Goal: Transaction & Acquisition: Purchase product/service

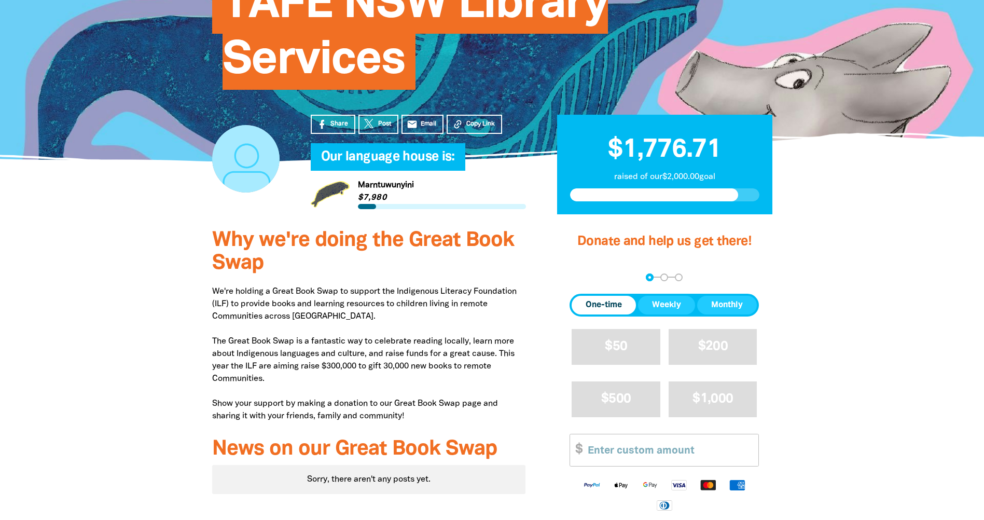
scroll to position [259, 0]
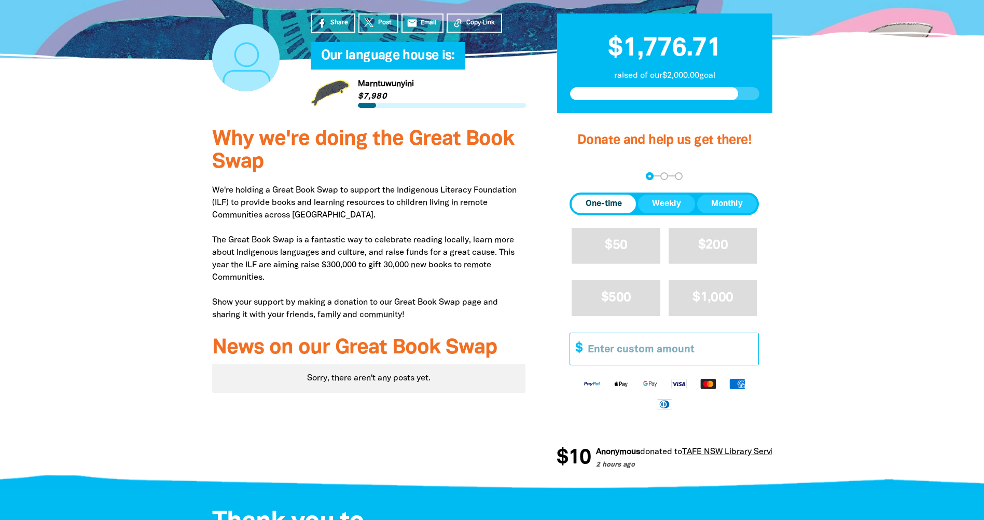
click at [589, 351] on input "Other Amount" at bounding box center [670, 349] width 178 height 32
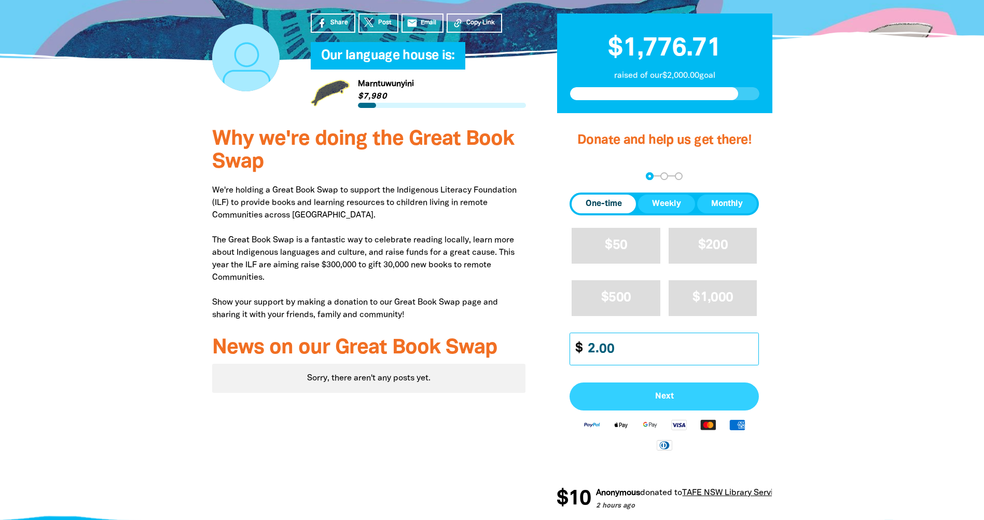
type input "2.00"
click at [620, 397] on span "Next" at bounding box center [664, 396] width 167 height 8
select select "AU"
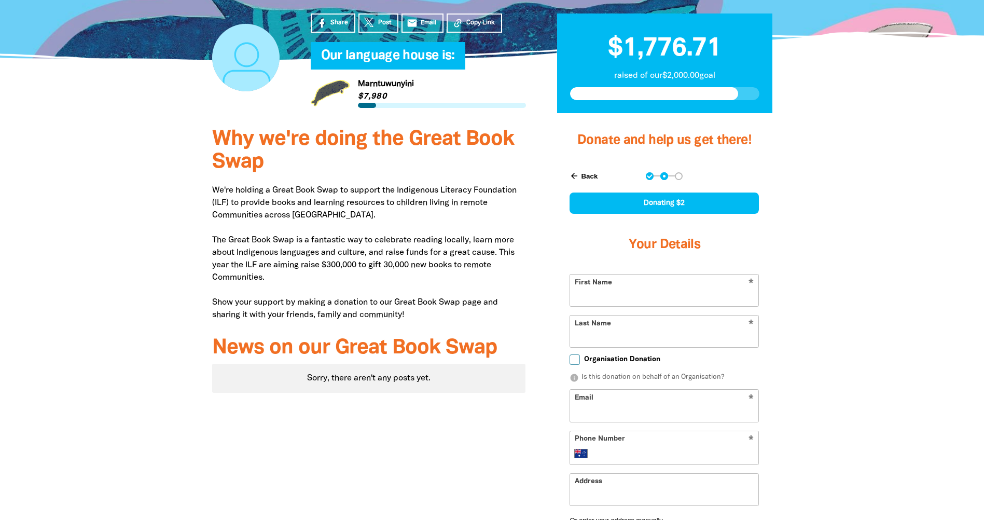
click at [598, 297] on input "First Name" at bounding box center [664, 290] width 188 height 32
type input "[PERSON_NAME]"
click at [591, 401] on input "Email" at bounding box center [664, 406] width 188 height 32
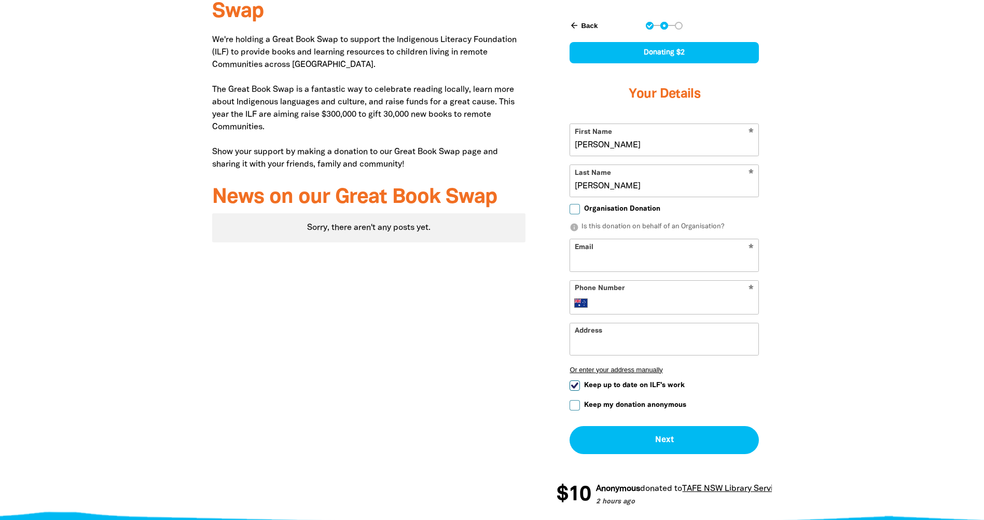
scroll to position [415, 0]
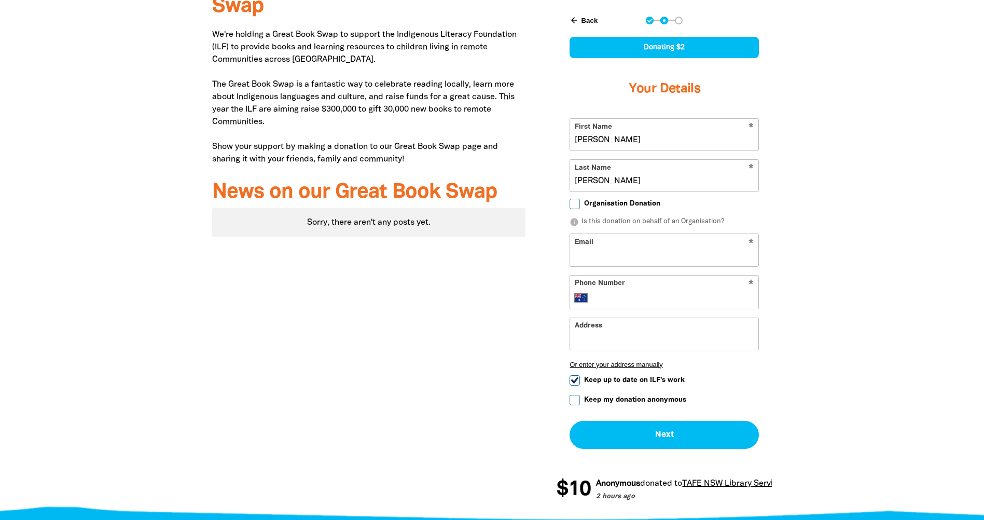
click at [599, 298] on div "* Phone Number International Afghanistan Åland Islands Albania Algeria American…" at bounding box center [664, 292] width 189 height 34
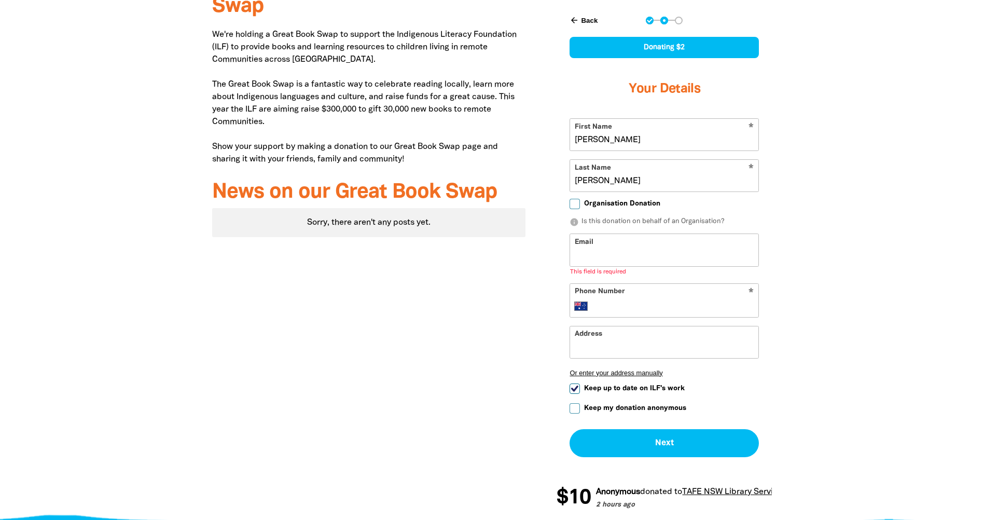
click at [592, 258] on input "Email" at bounding box center [664, 250] width 188 height 32
type input "stevenjankovic@dodo.com.au"
click at [594, 296] on div "International Afghanistan Åland Islands Albania Algeria American Samoa Andorra …" at bounding box center [665, 298] width 180 height 12
click at [600, 299] on input "Phone Number" at bounding box center [675, 298] width 159 height 12
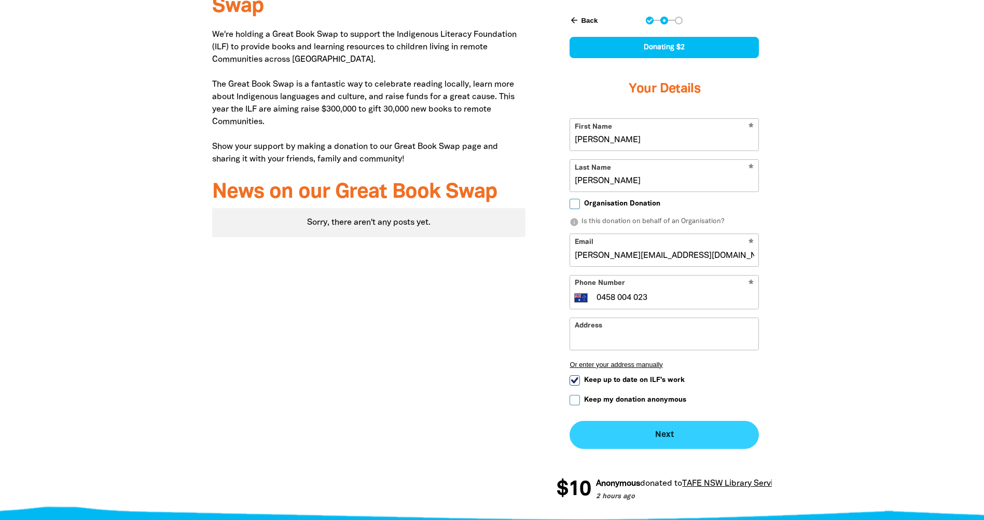
type input "0458 004 023"
click at [605, 433] on button "Next chevron_right" at bounding box center [664, 435] width 189 height 28
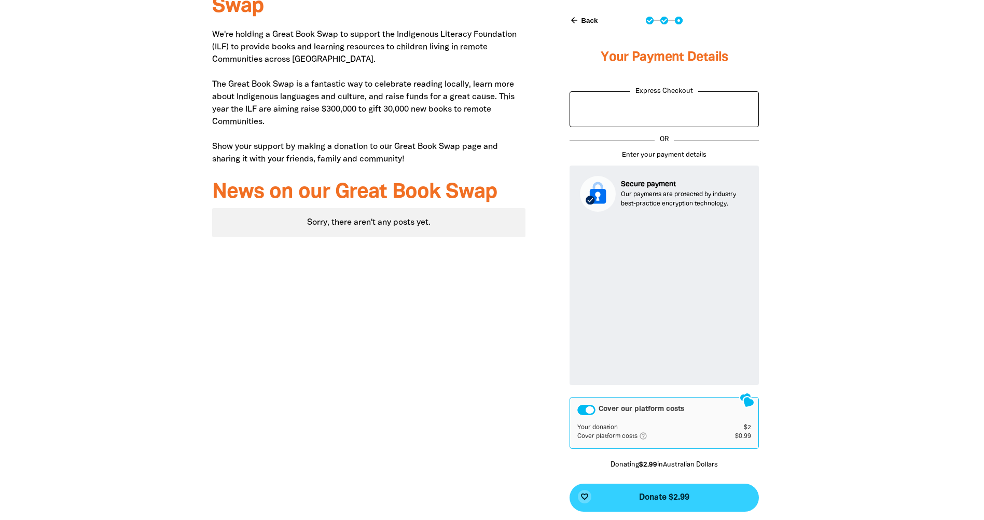
click at [651, 494] on span "Donate $2.99" at bounding box center [664, 497] width 50 height 8
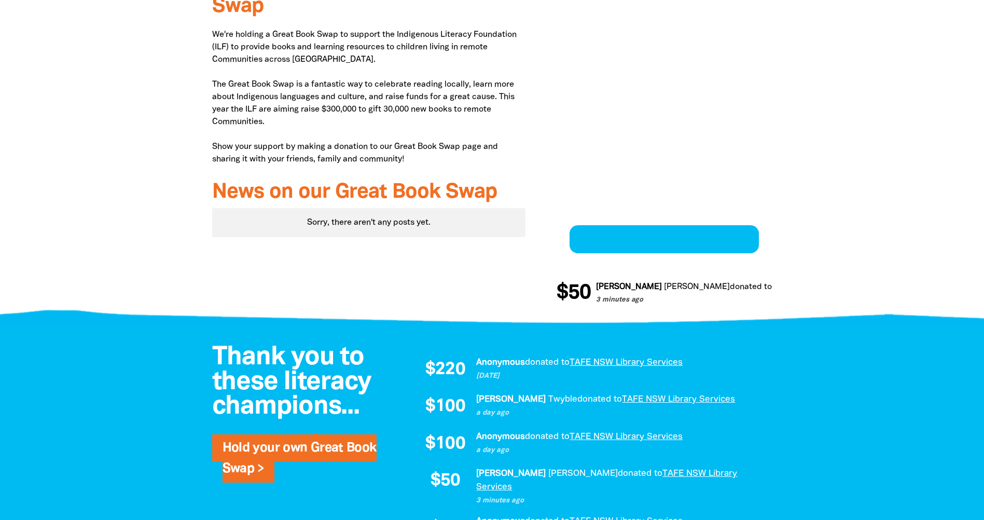
scroll to position [403, 0]
